Goal: Information Seeking & Learning: Learn about a topic

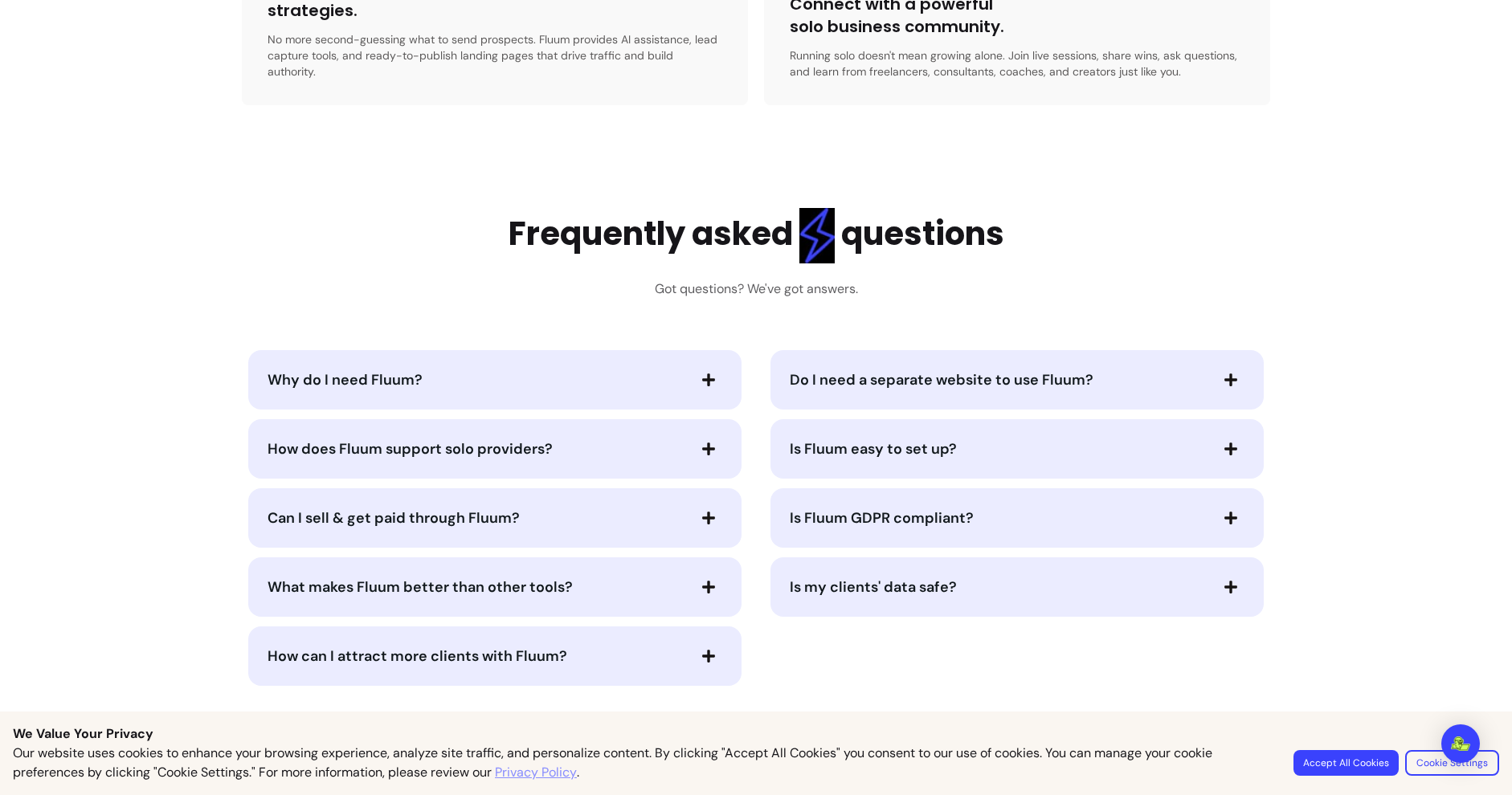
scroll to position [3297, 0]
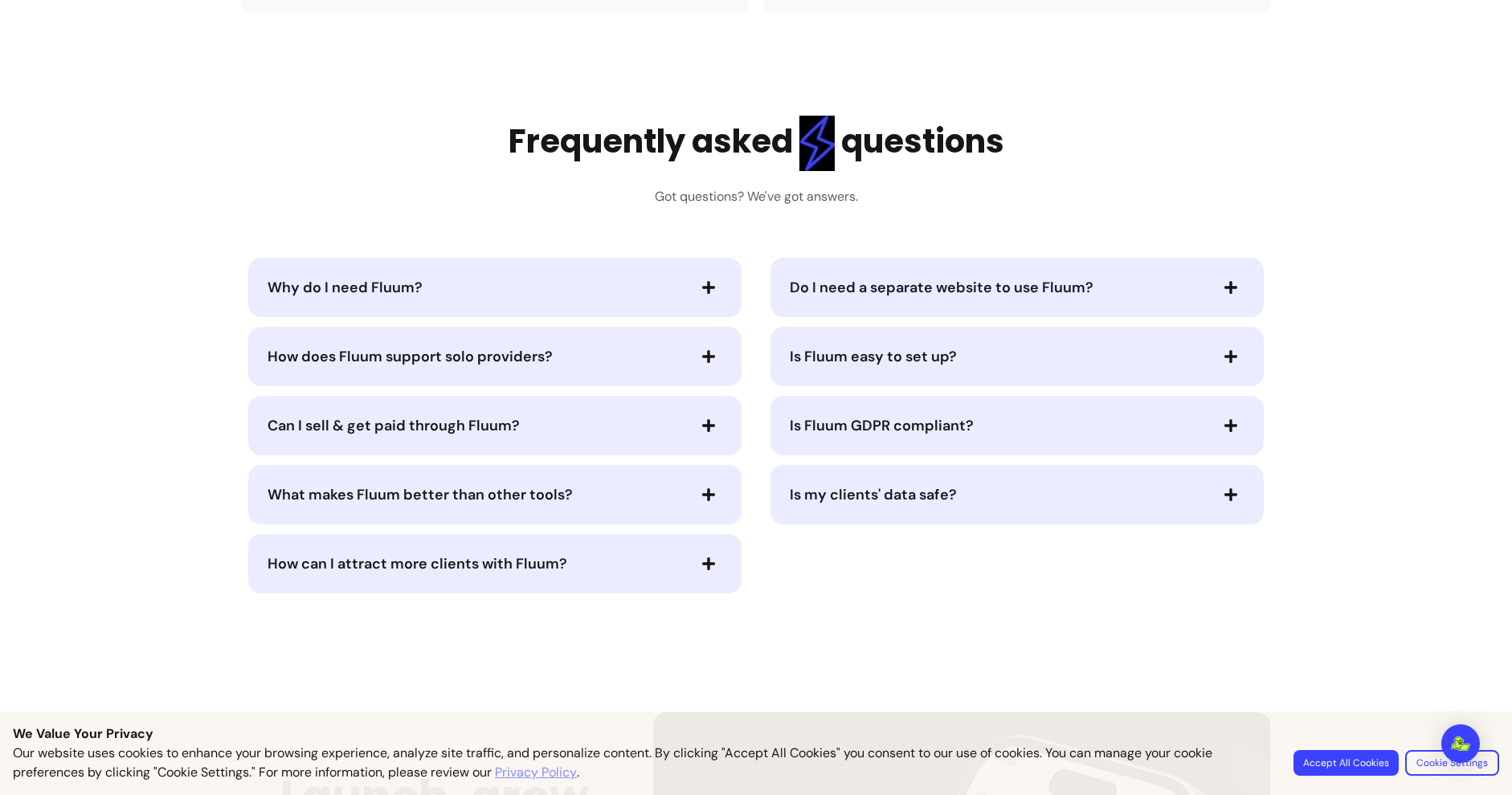
click at [426, 276] on span "Why do I need Fluum?" at bounding box center [476, 288] width 418 height 23
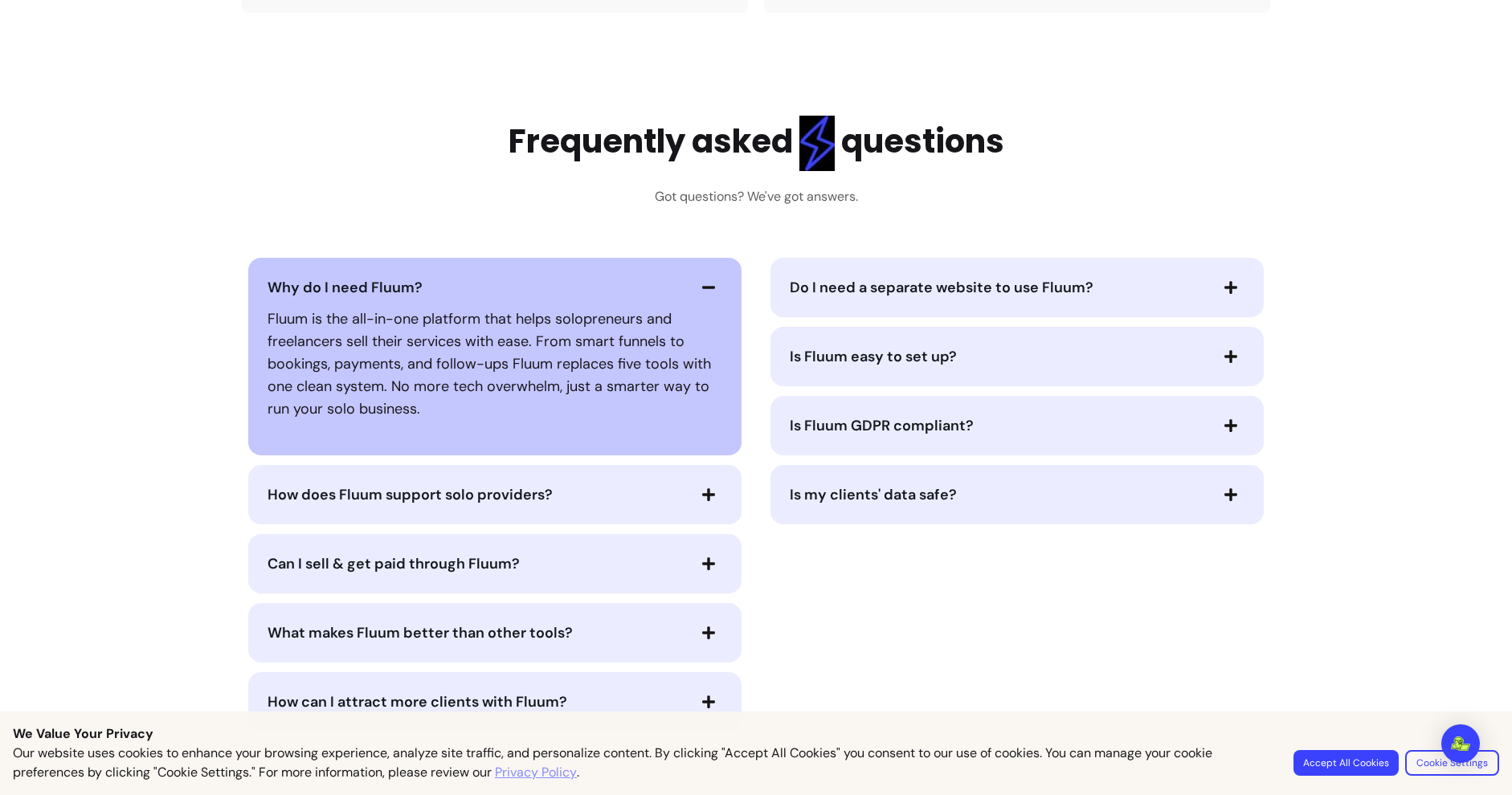
click at [620, 485] on span "How does Fluum support solo providers?" at bounding box center [476, 495] width 418 height 23
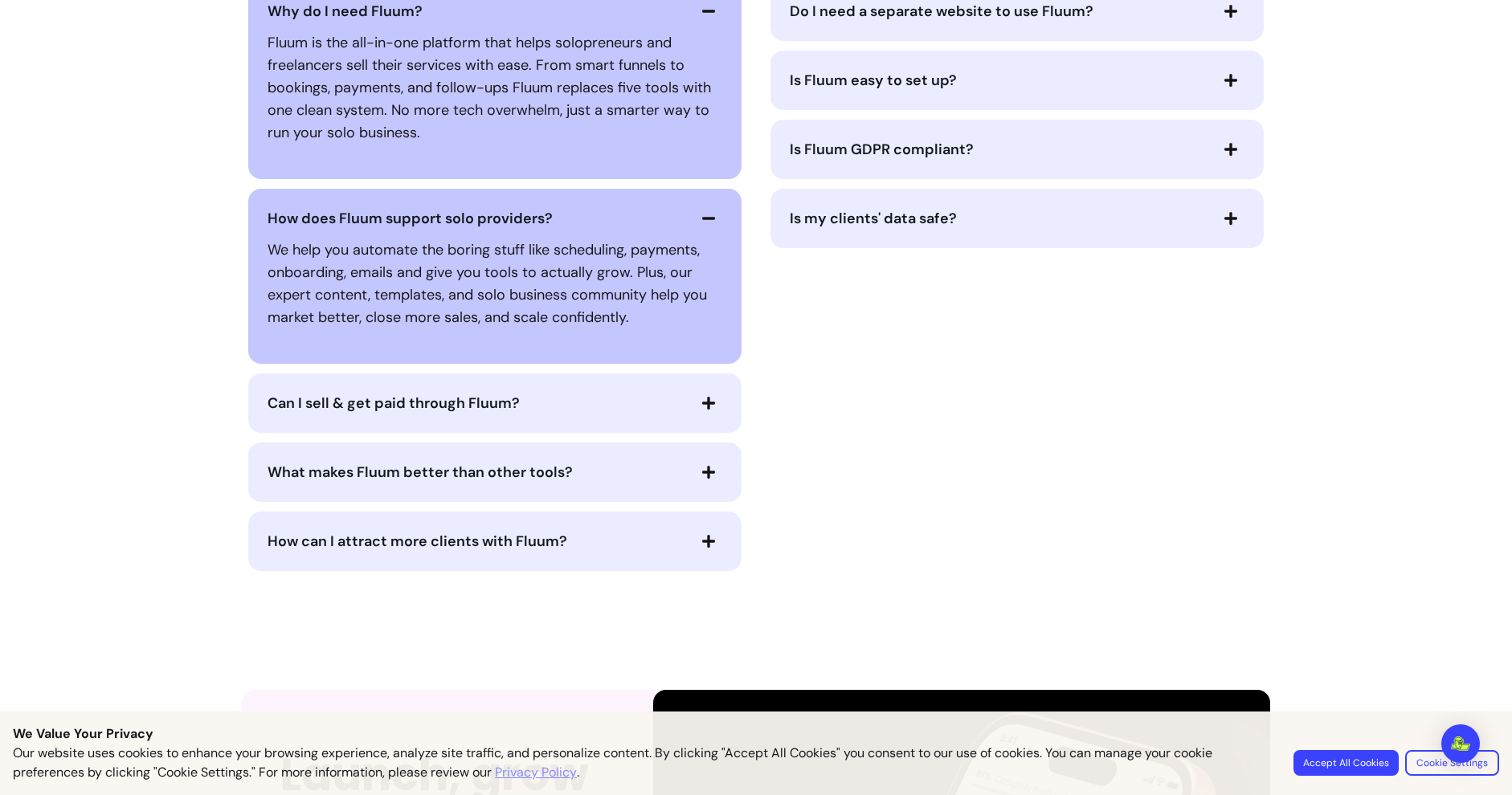
scroll to position [3702, 0]
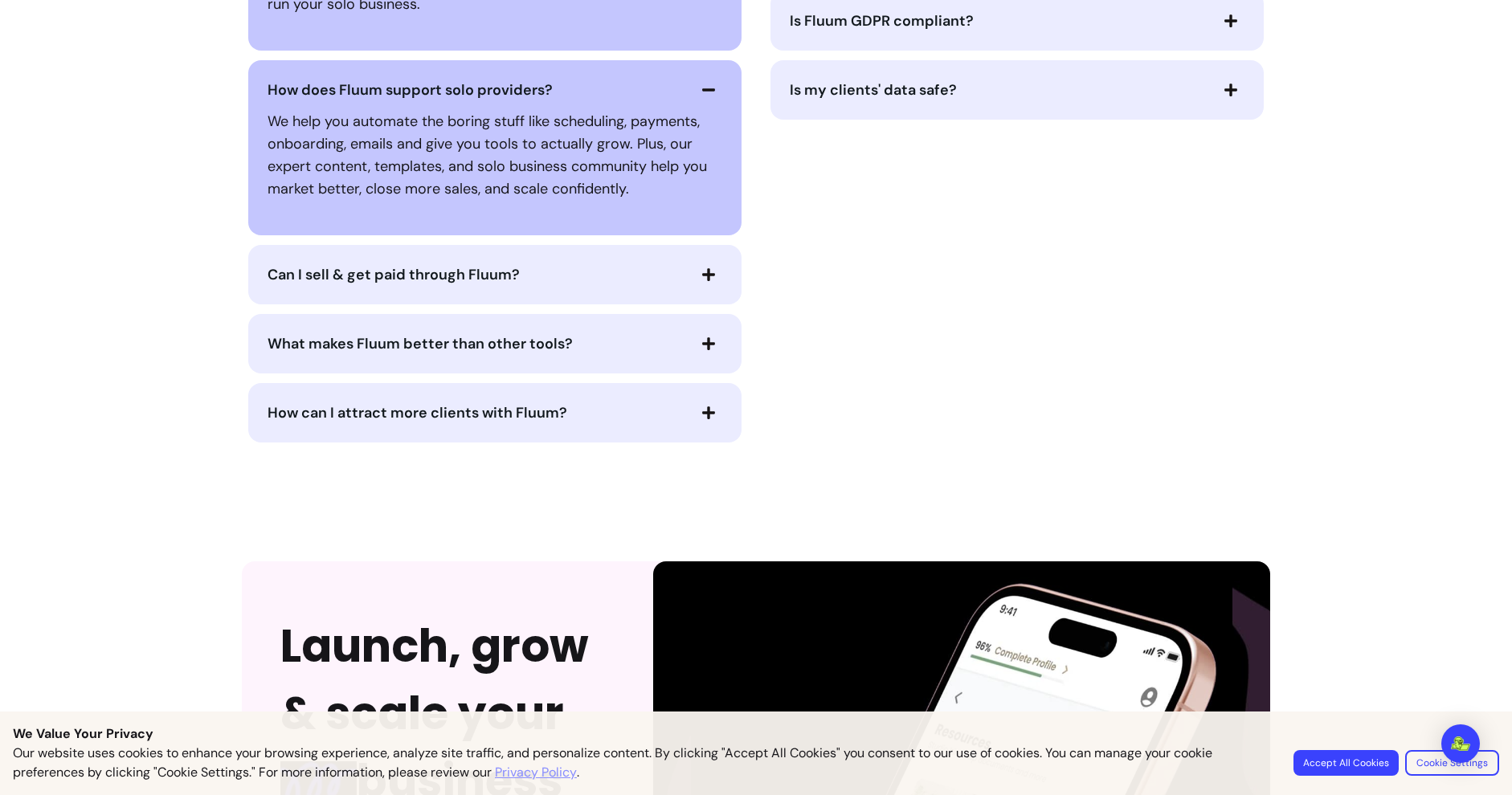
click at [554, 263] on span "Can I sell & get paid through Fluum?" at bounding box center [476, 274] width 418 height 23
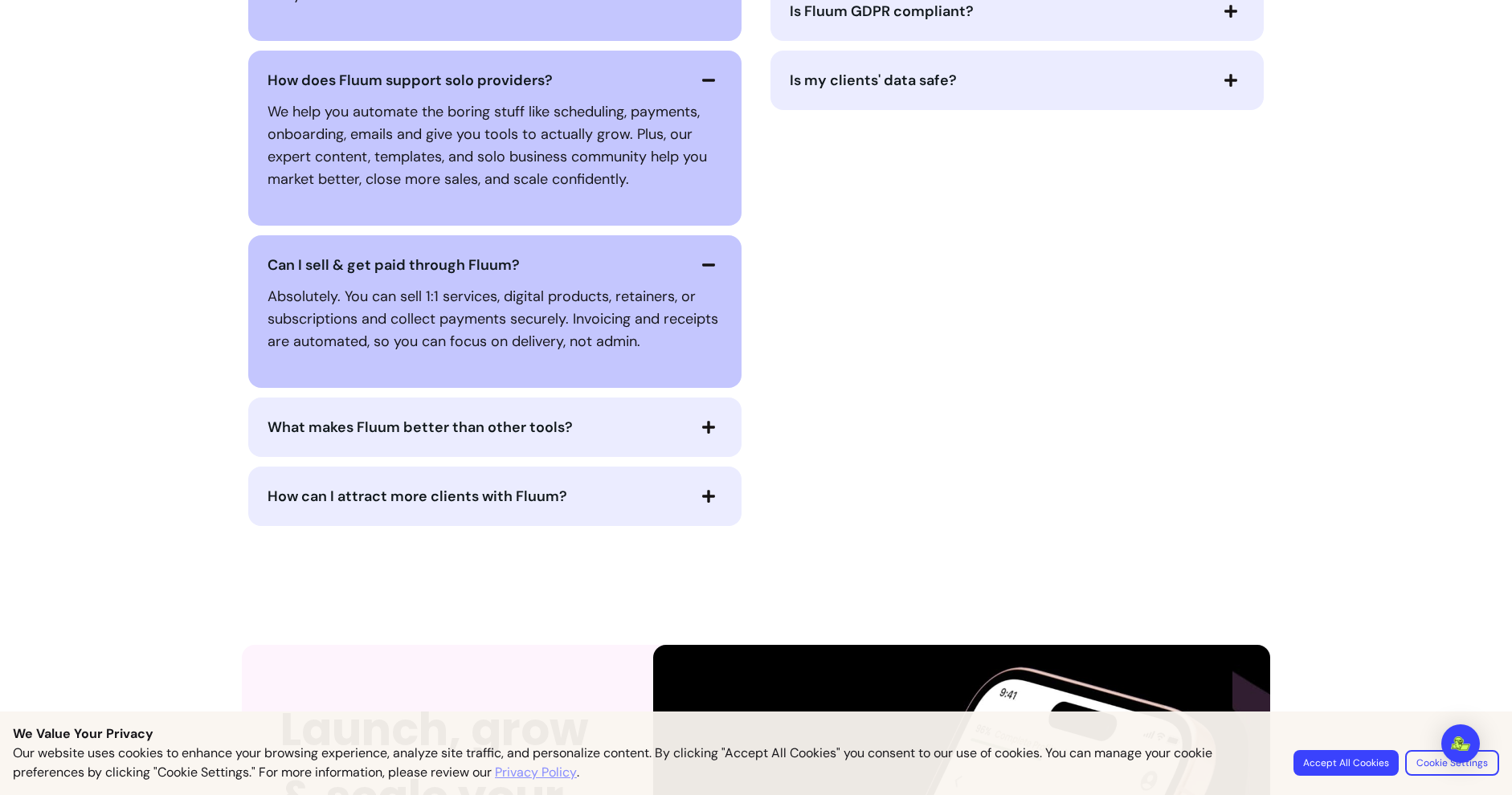
scroll to position [3896, 0]
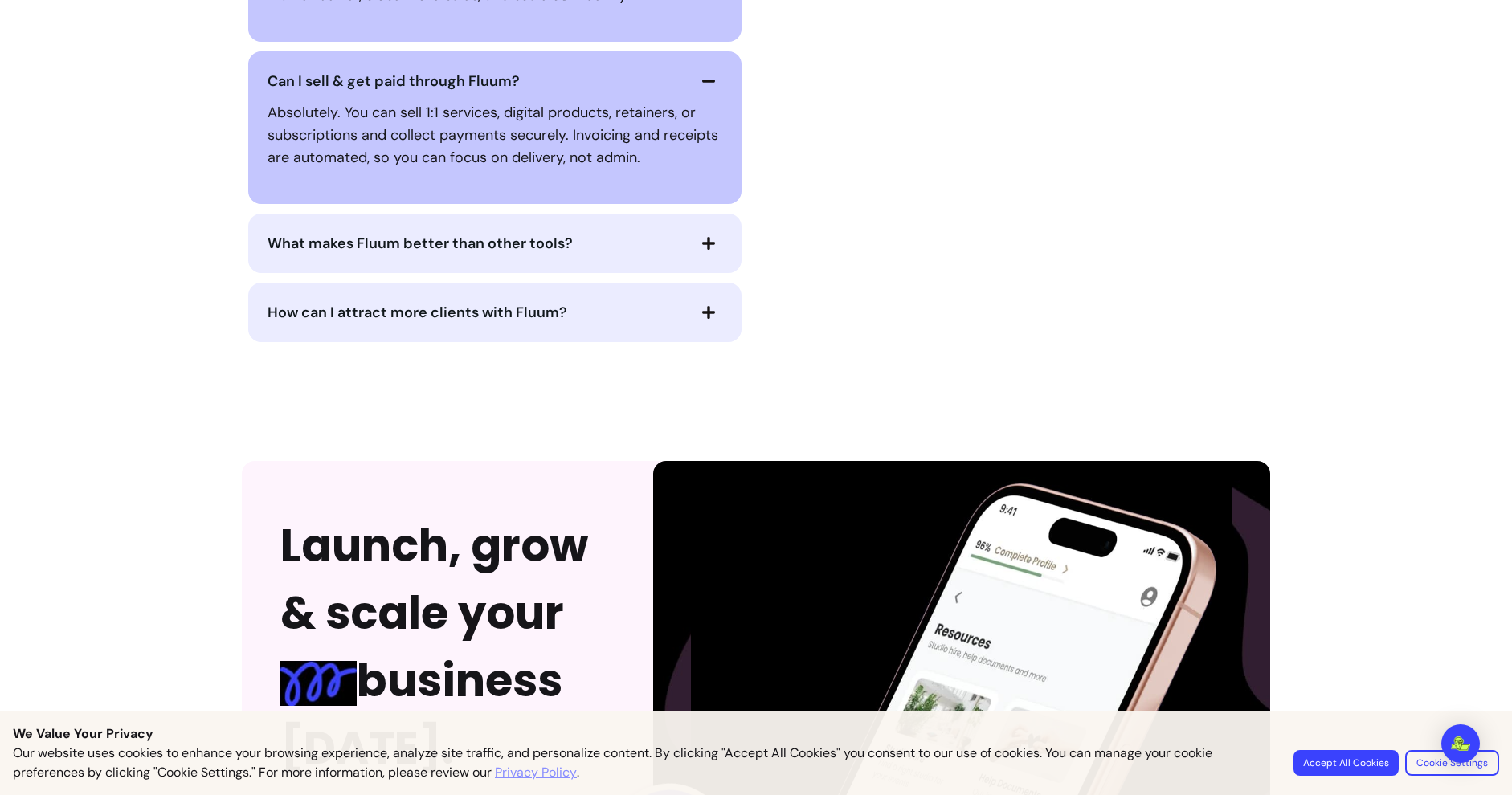
click at [629, 232] on span "What makes Fluum better than other tools?" at bounding box center [476, 243] width 418 height 23
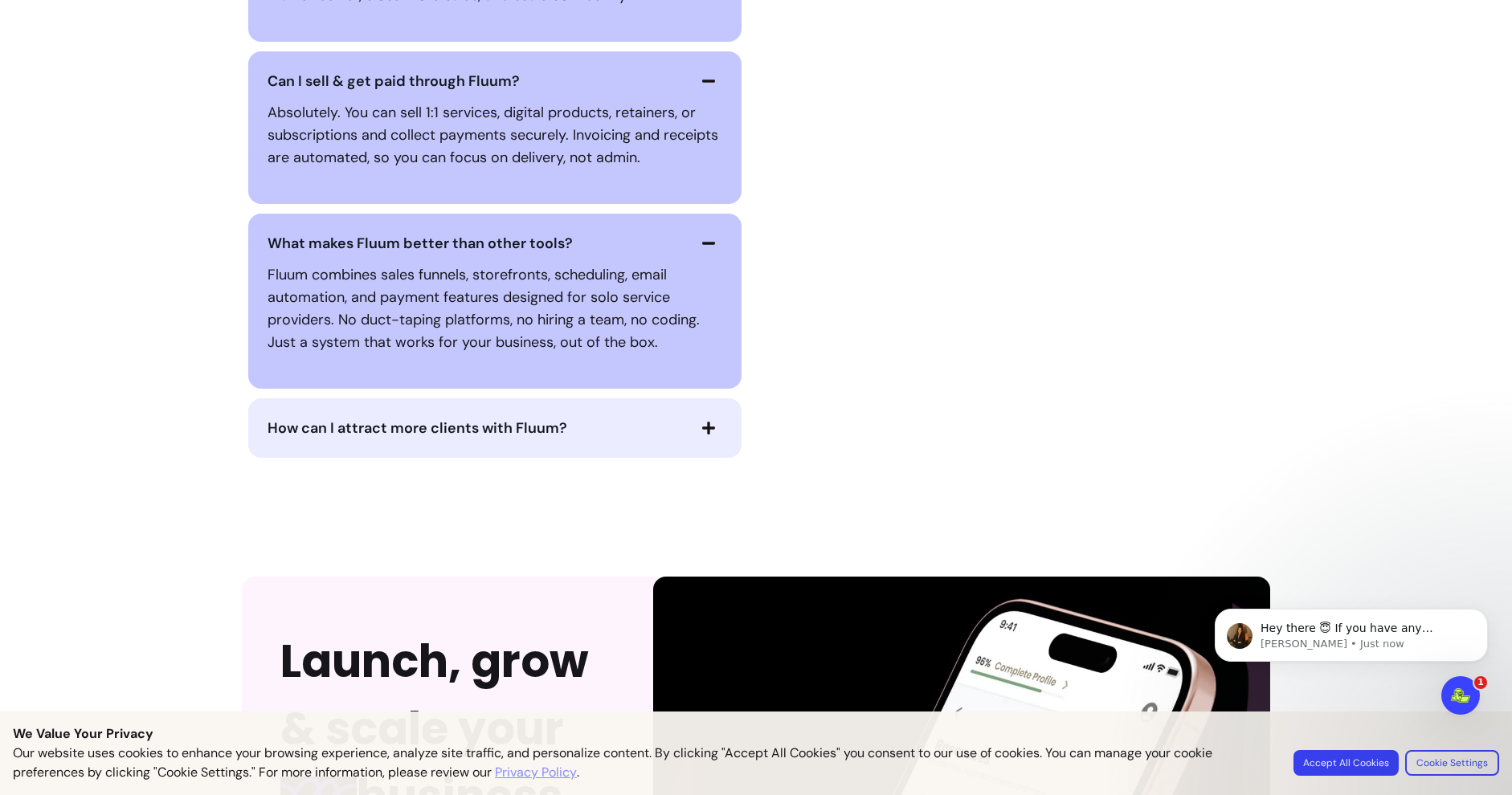
scroll to position [3961, 0]
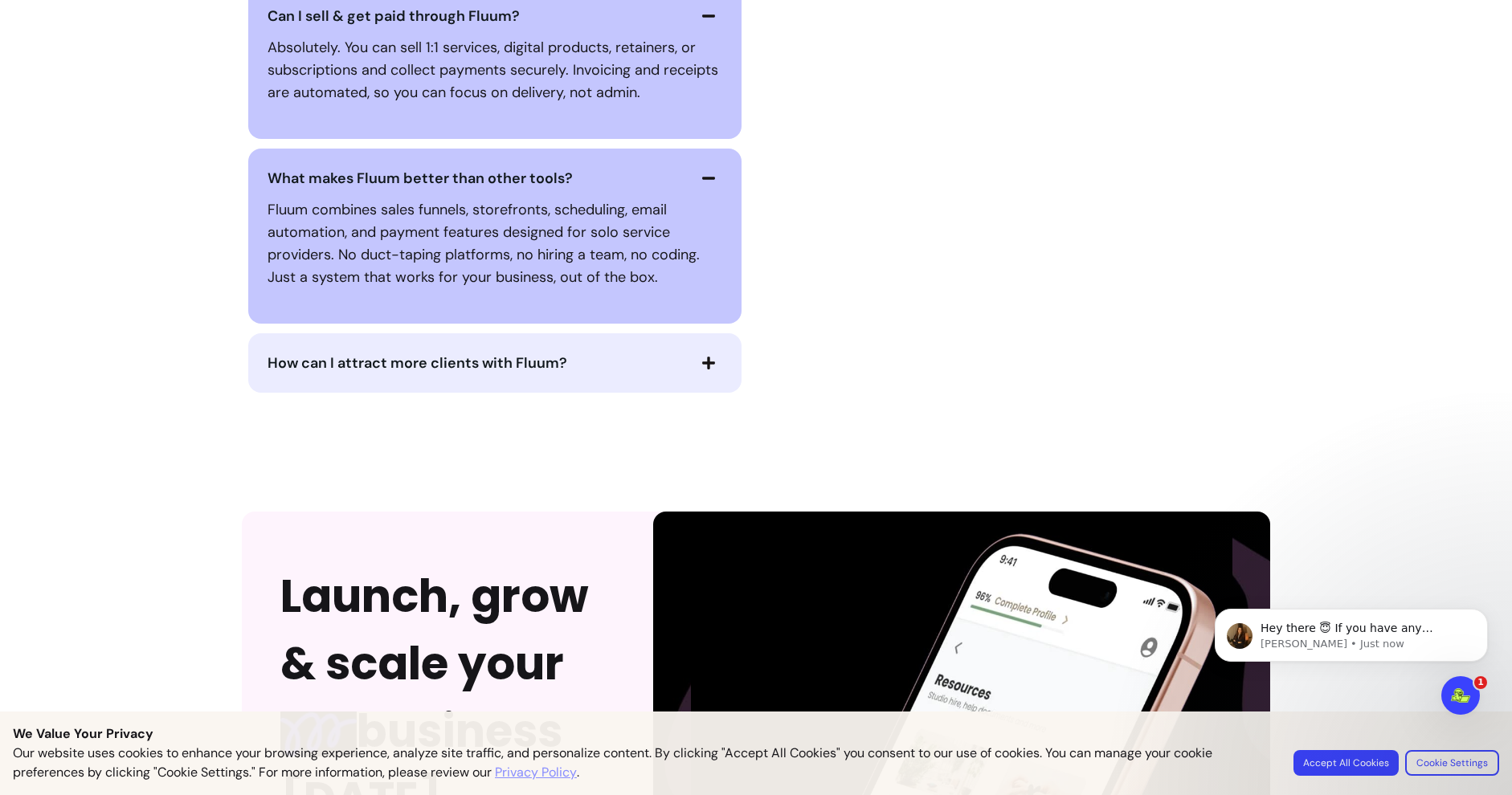
click at [572, 352] on span "How can I attract more clients with Fluum?" at bounding box center [476, 363] width 418 height 23
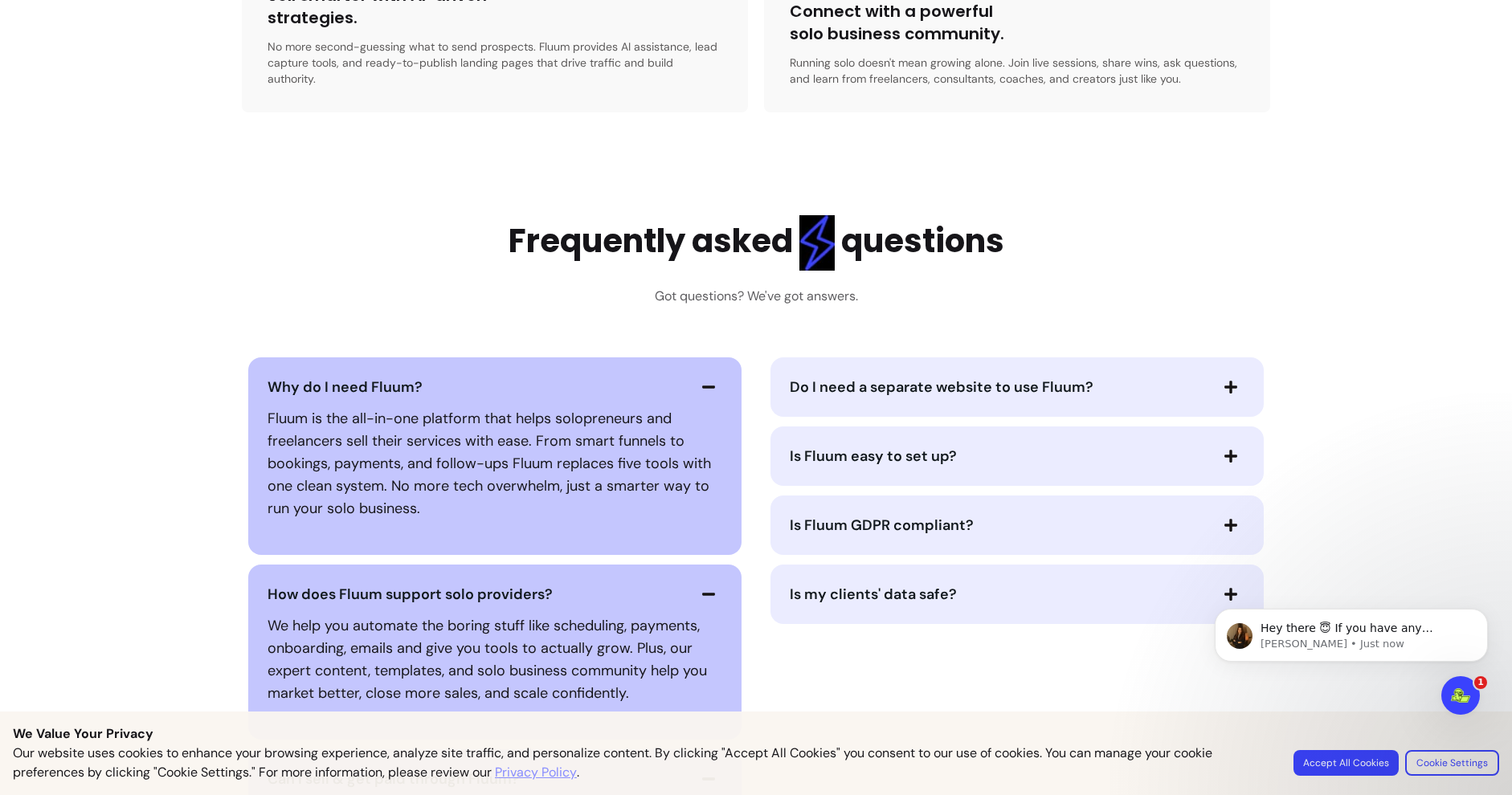
scroll to position [3263, 0]
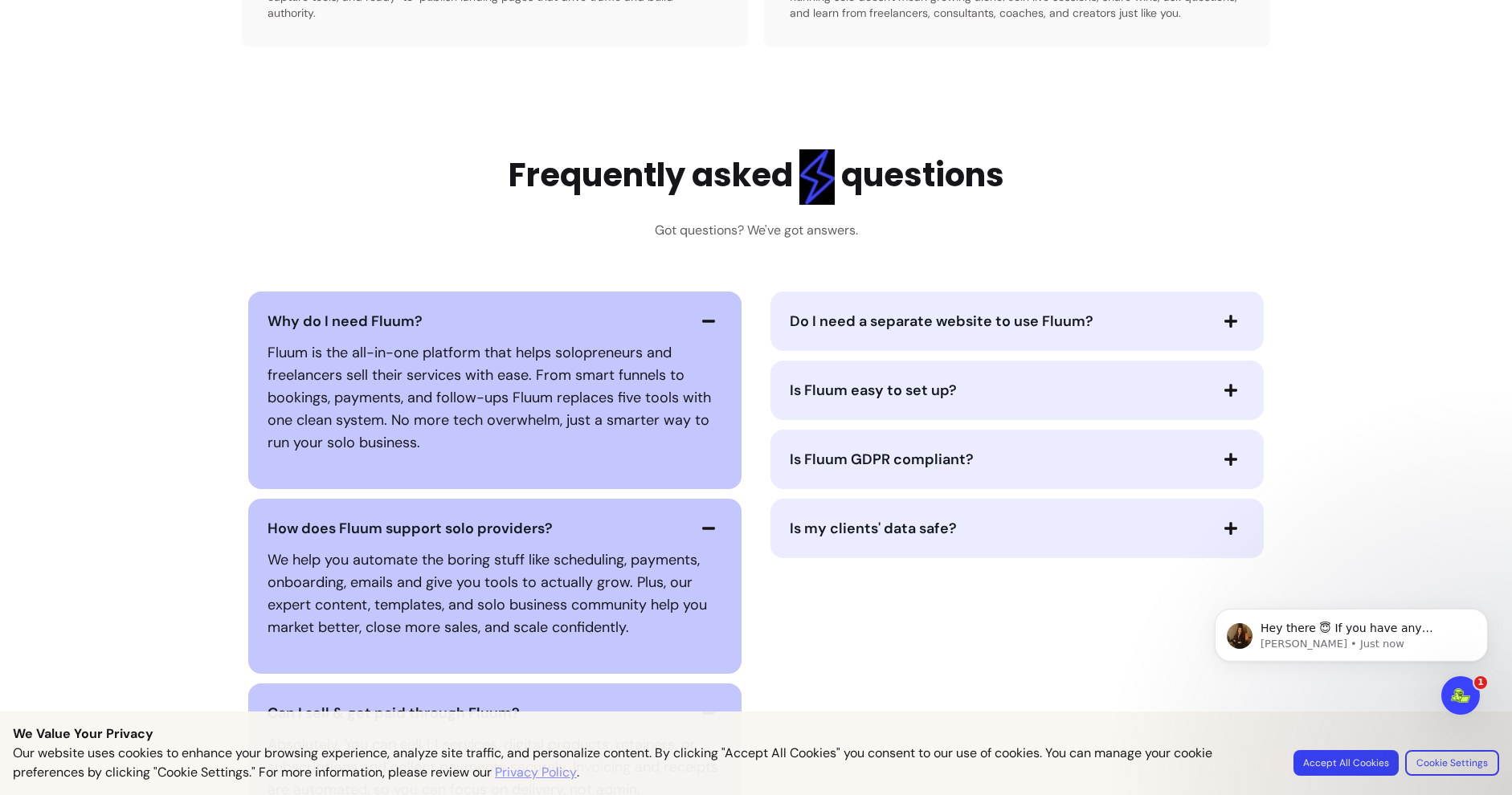
click at [973, 312] on span "Do I need a separate website to use Fluum?" at bounding box center [941, 322] width 304 height 19
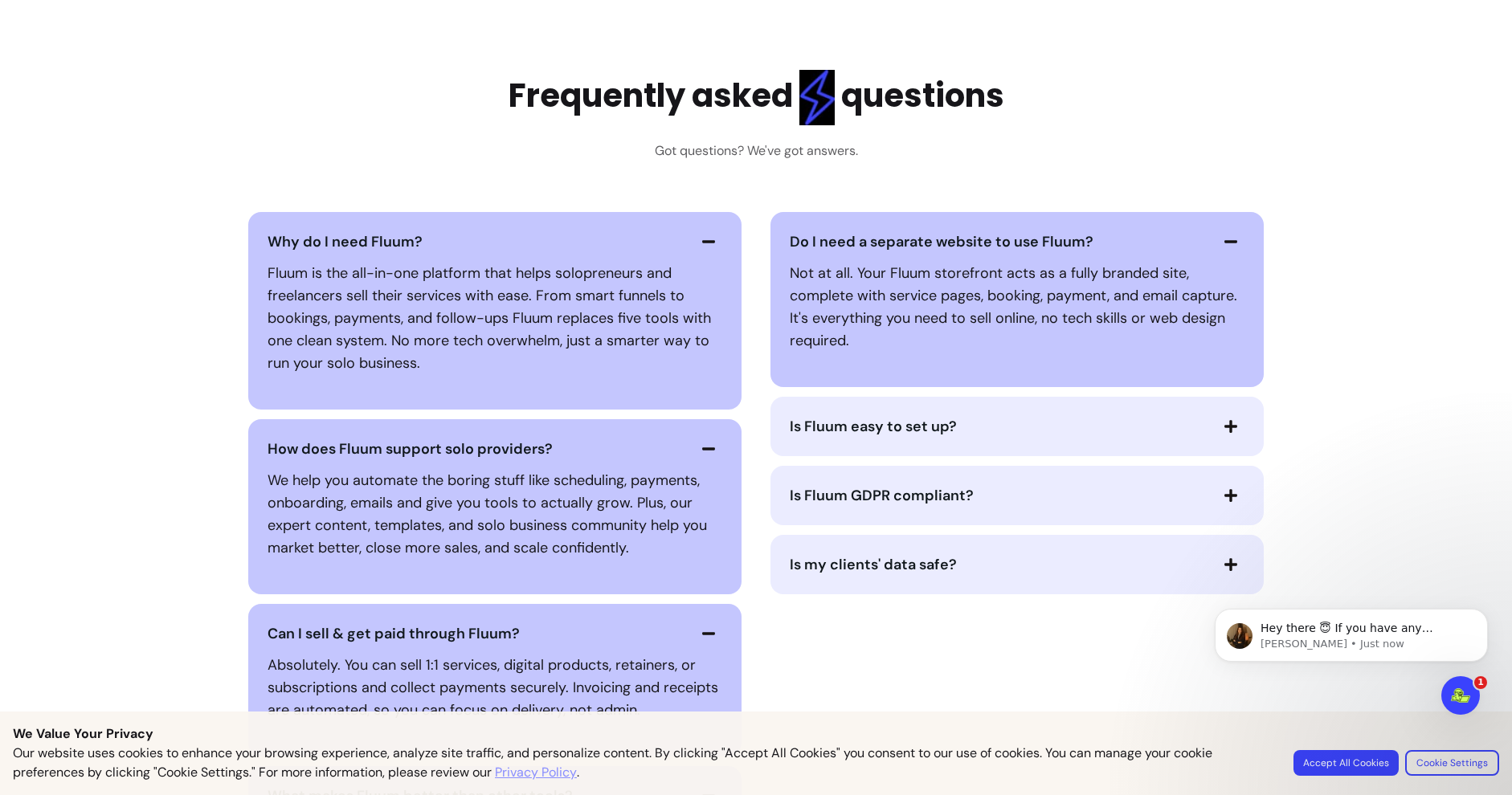
scroll to position [3447, 0]
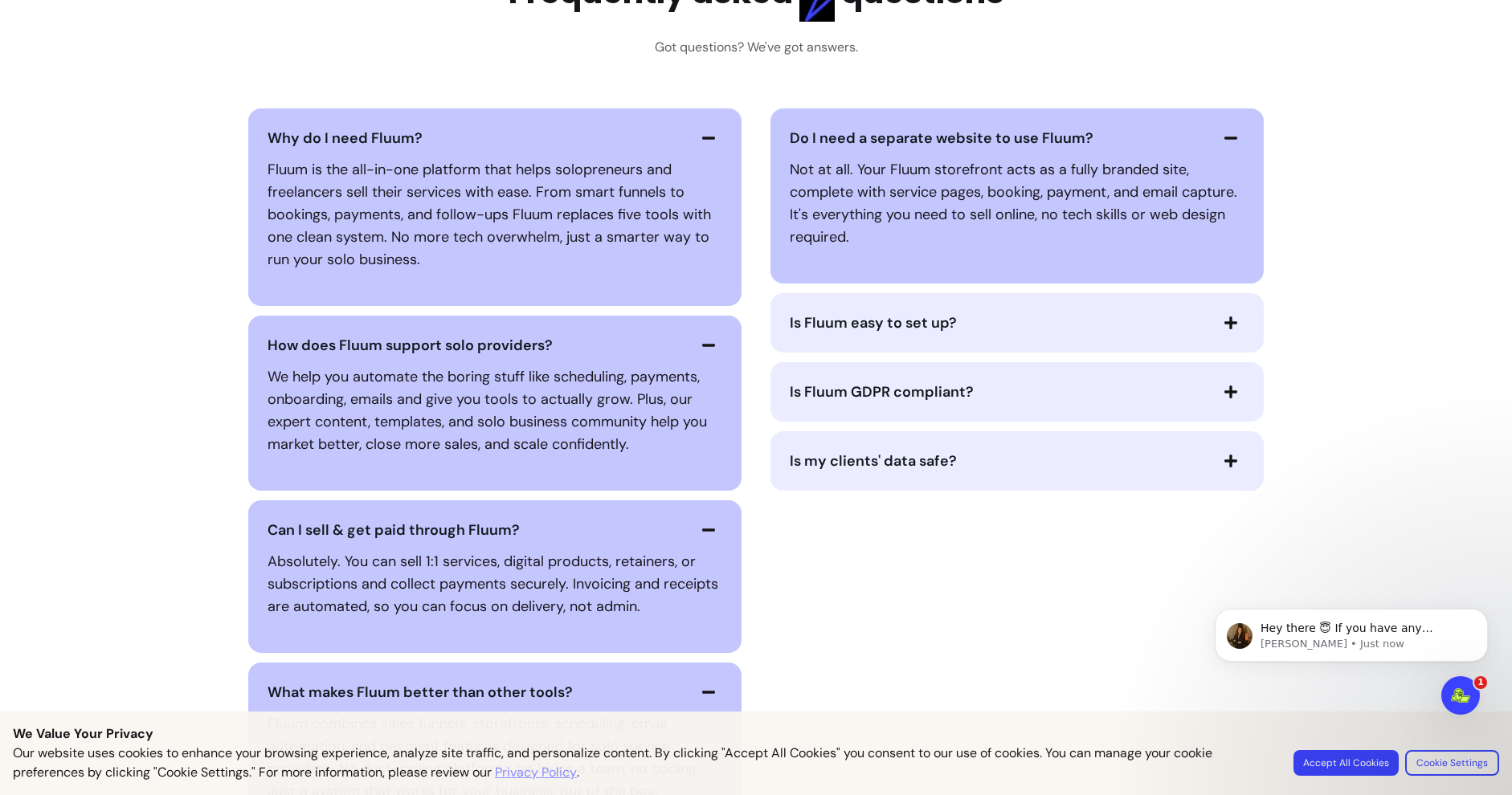
click at [994, 312] on span "Is Fluum easy to set up?" at bounding box center [998, 323] width 418 height 23
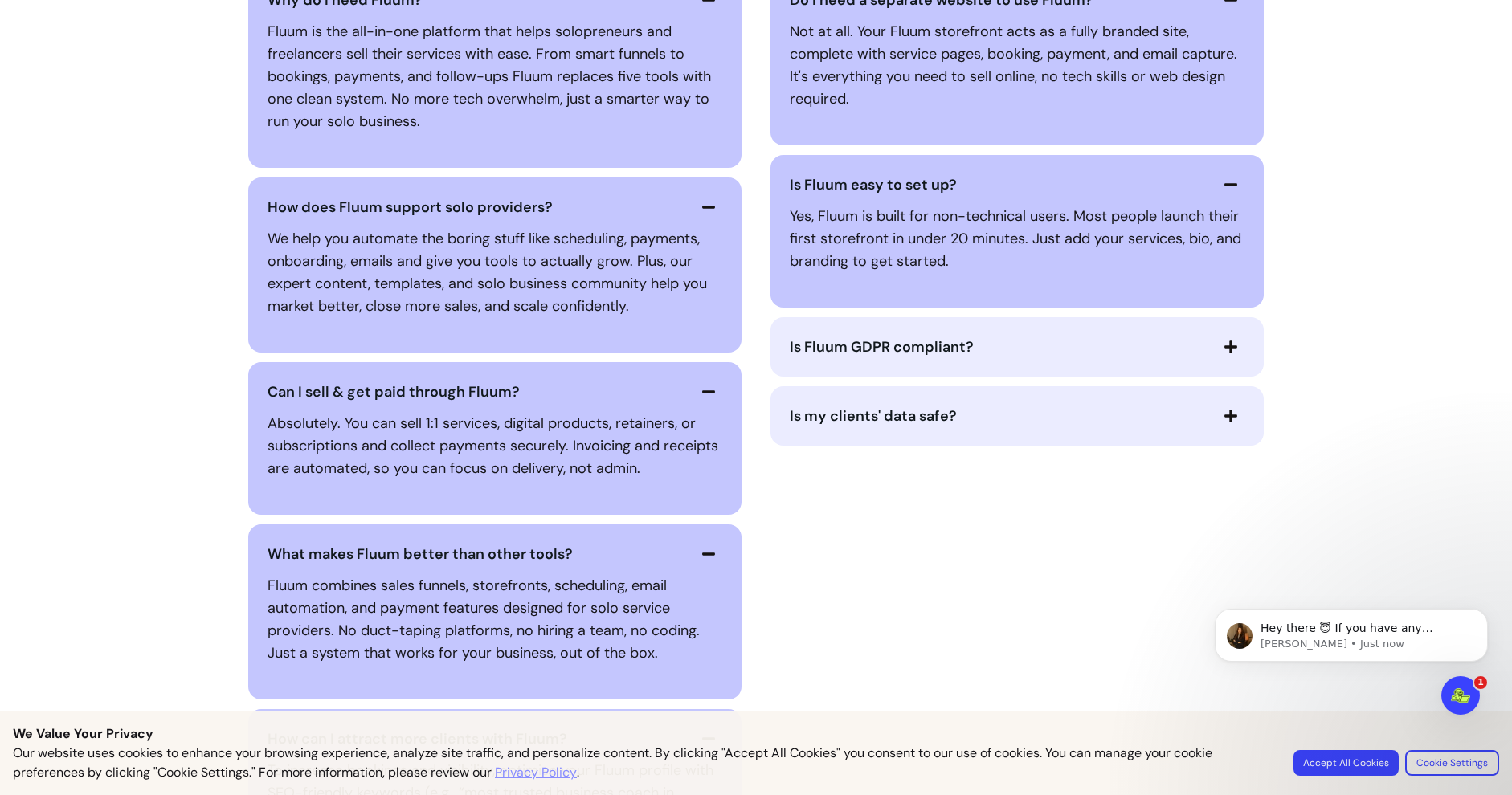
scroll to position [3667, 0]
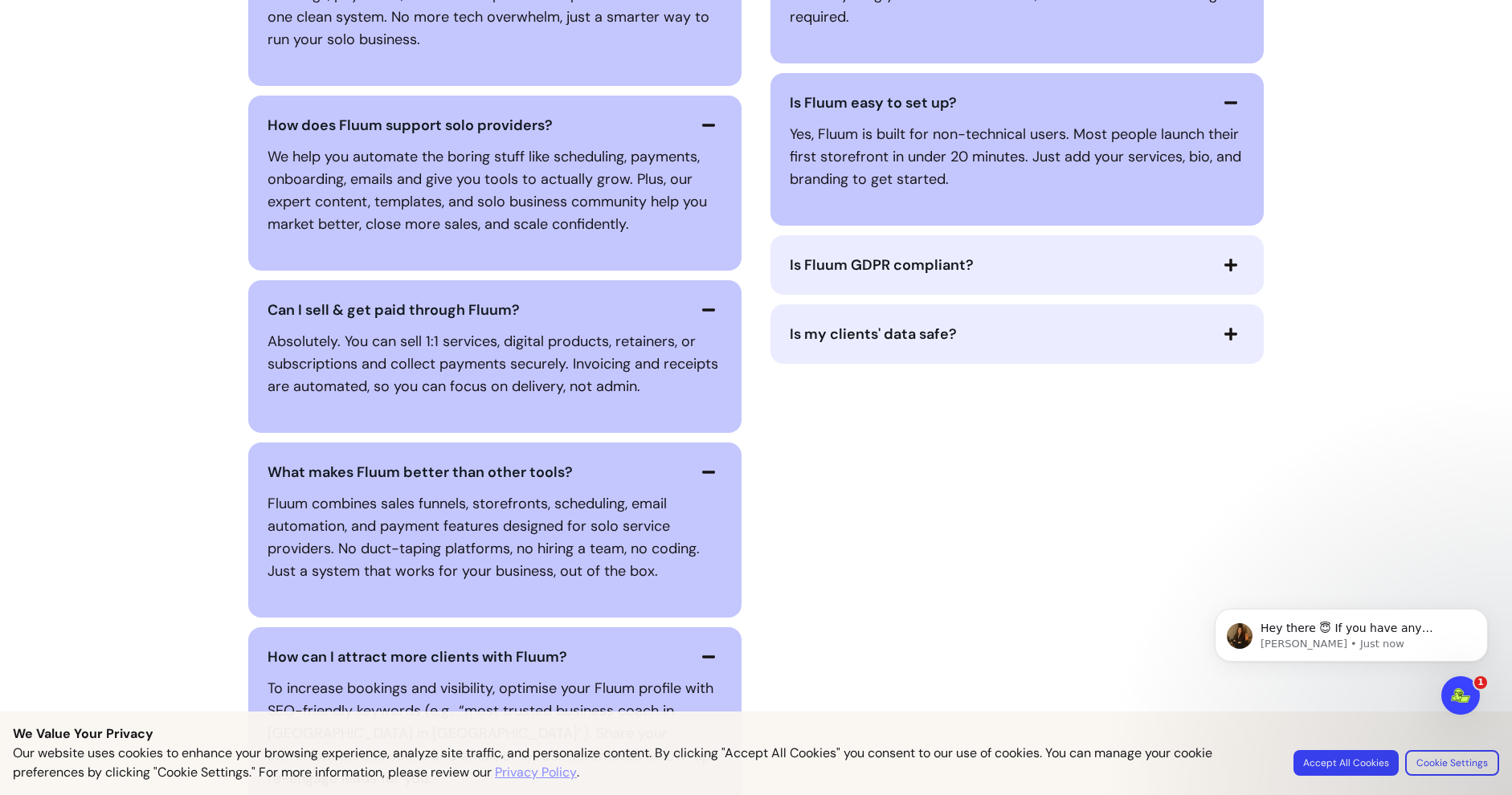
click at [1034, 254] on span "Is Fluum GDPR compliant?" at bounding box center [998, 265] width 418 height 23
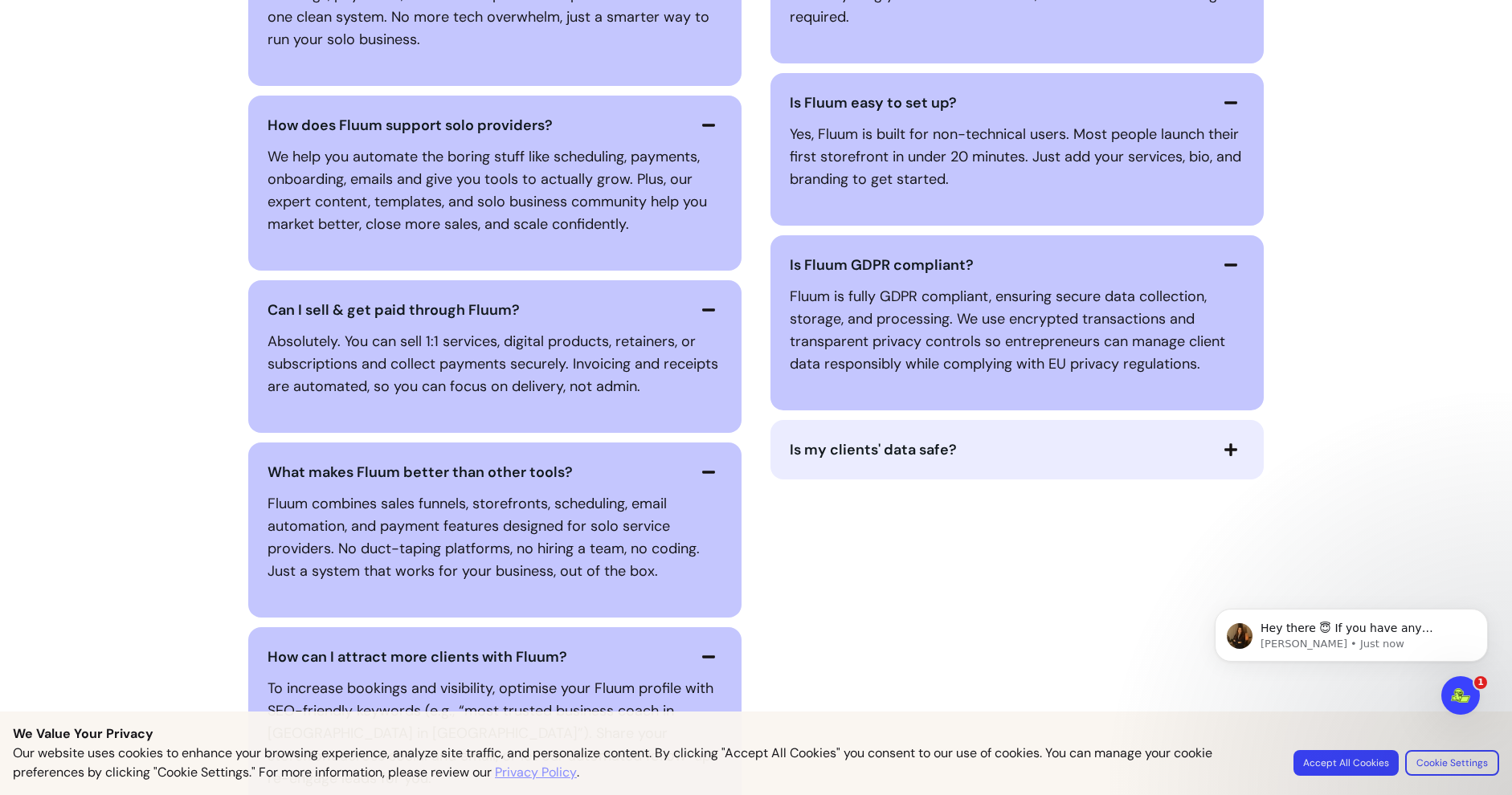
click at [936, 440] on span "Is my clients' data safe?" at bounding box center [872, 450] width 167 height 19
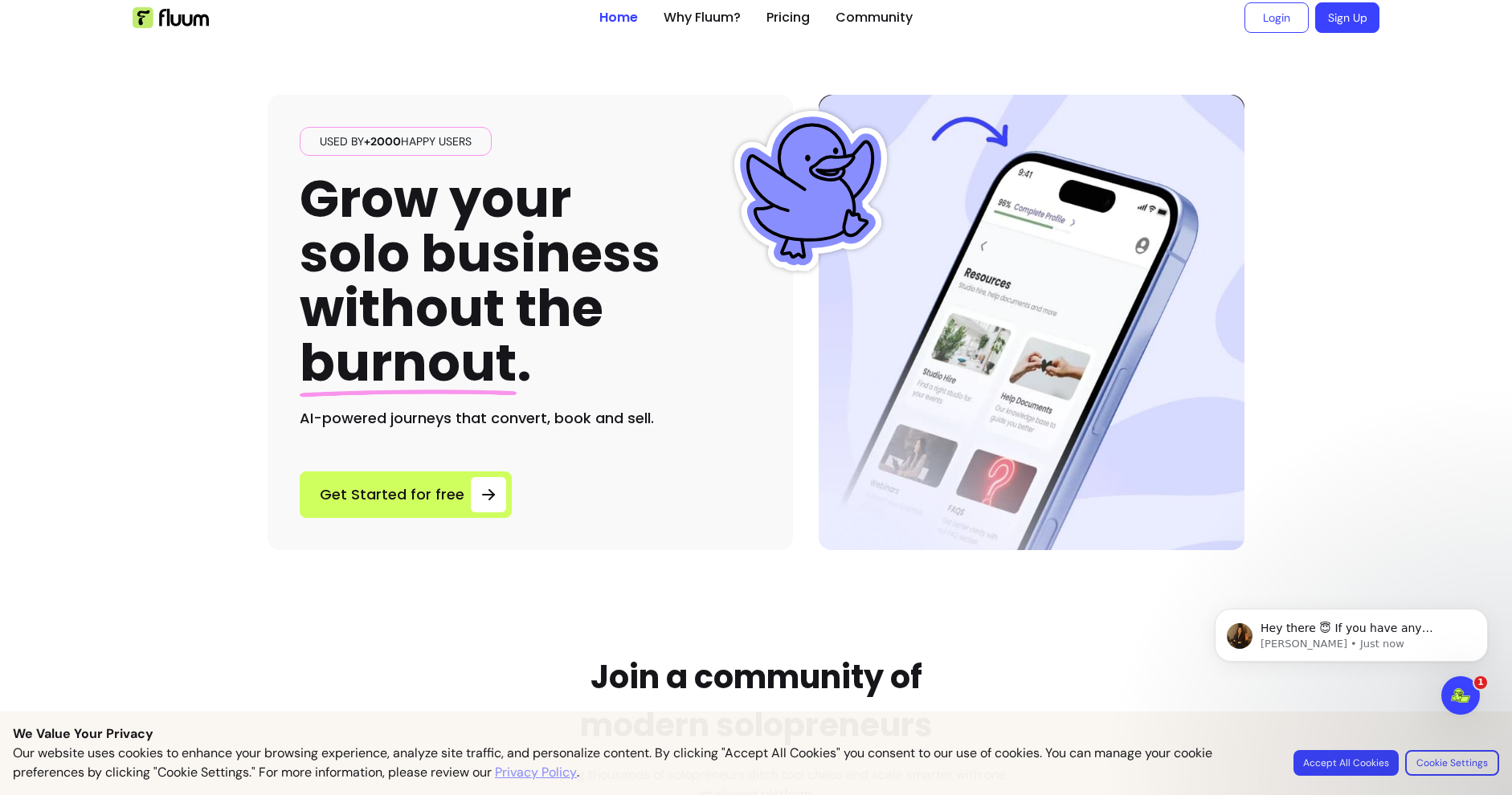
scroll to position [0, 0]
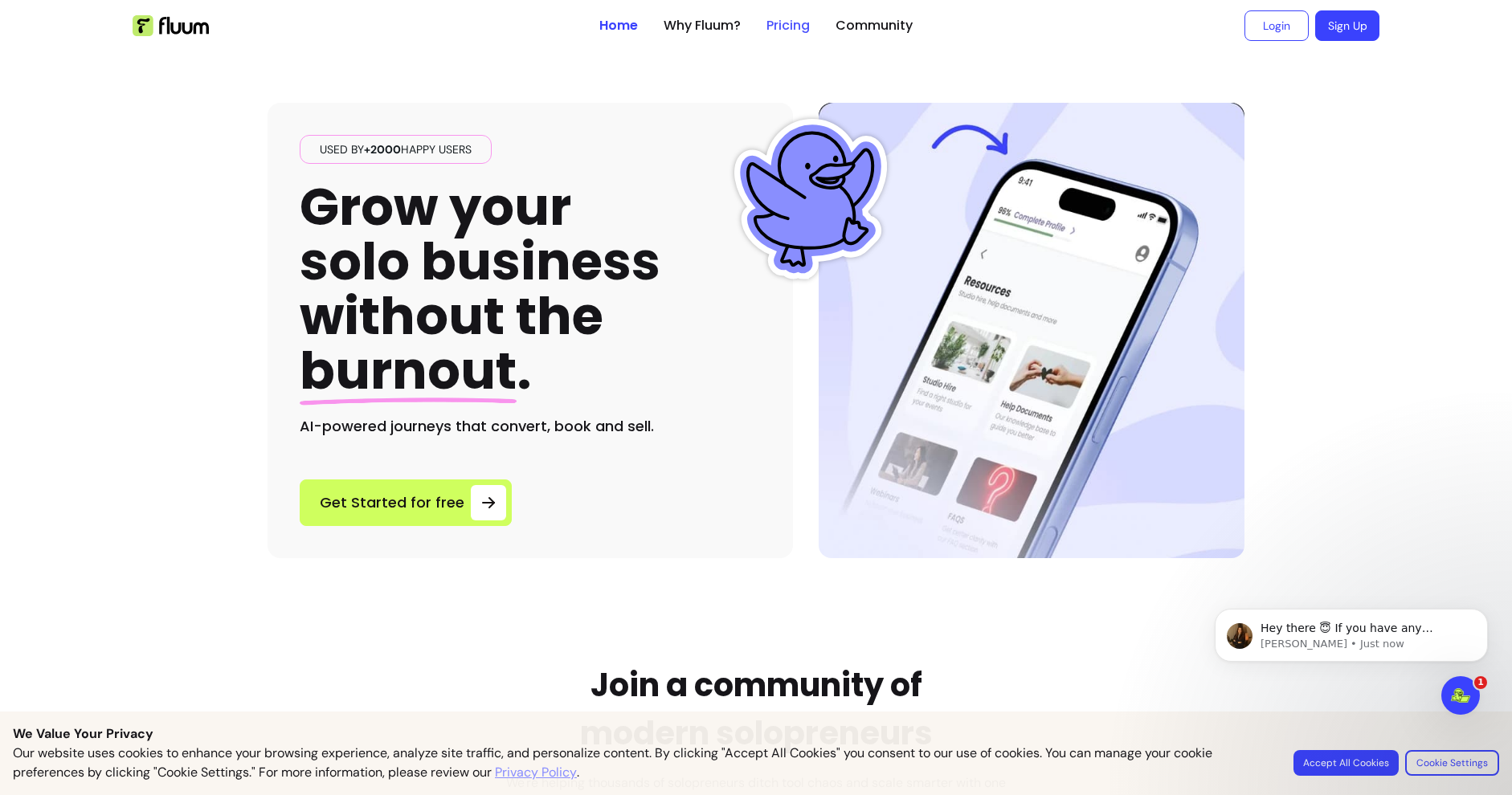
click at [780, 25] on link "Pricing" at bounding box center [789, 25] width 43 height 19
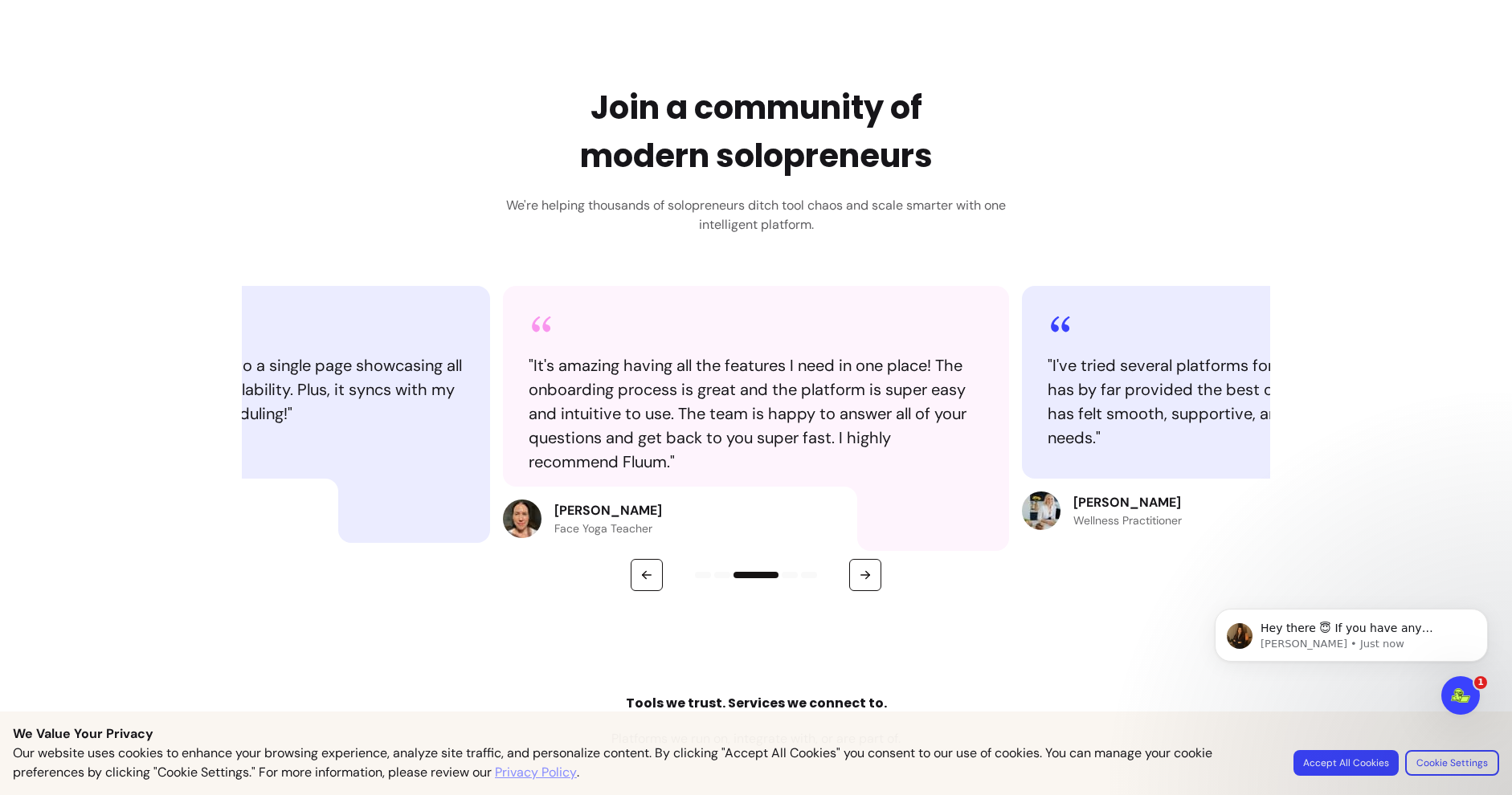
scroll to position [1671, 0]
